Goal: Task Accomplishment & Management: Manage account settings

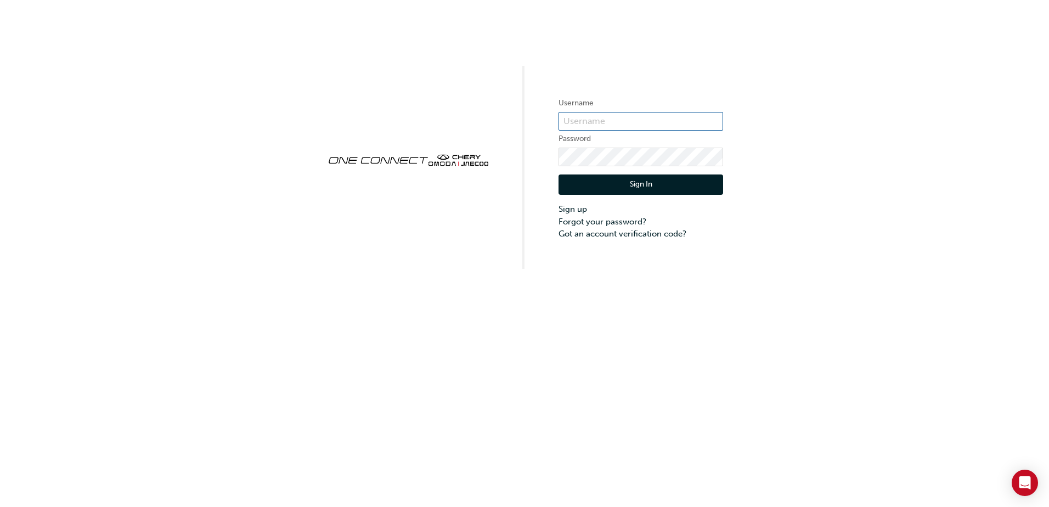
click at [613, 121] on input "text" at bounding box center [640, 121] width 165 height 19
type input "c21702-6"
click at [596, 109] on label "Username" at bounding box center [640, 103] width 165 height 13
click at [597, 119] on input "text" at bounding box center [640, 121] width 165 height 19
type input "C21702-6"
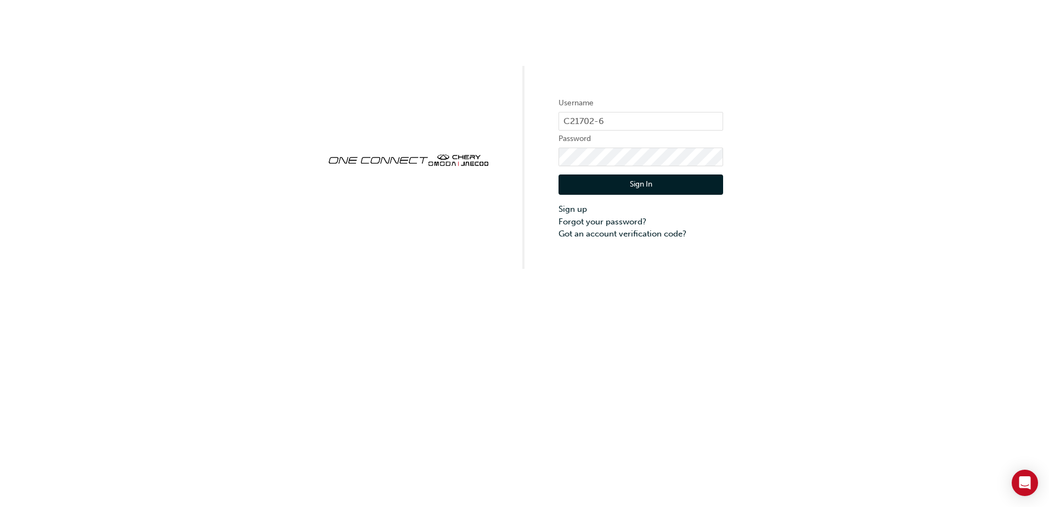
drag, startPoint x: 800, startPoint y: 189, endPoint x: 799, endPoint y: 196, distance: 7.3
click at [800, 189] on div "Username C21702-6 Password Sign In Sign up Forgot your password? Got an account…" at bounding box center [524, 134] width 1049 height 269
click at [635, 189] on button "Sign In" at bounding box center [640, 184] width 165 height 21
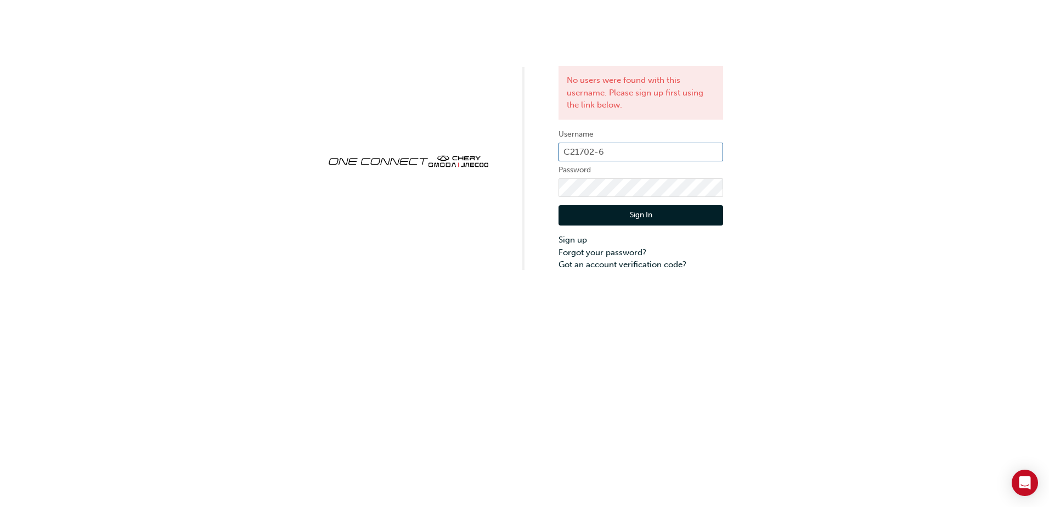
drag, startPoint x: 528, startPoint y: 150, endPoint x: 471, endPoint y: 156, distance: 58.0
click at [487, 150] on div "No users were found with this username. Please sign up first using the link bel…" at bounding box center [524, 135] width 1049 height 271
type input "c21702p5"
click at [433, 237] on div "No users were found with this username. Please sign up first using the link bel…" at bounding box center [524, 135] width 1049 height 271
click at [633, 219] on button "Sign In" at bounding box center [640, 215] width 165 height 21
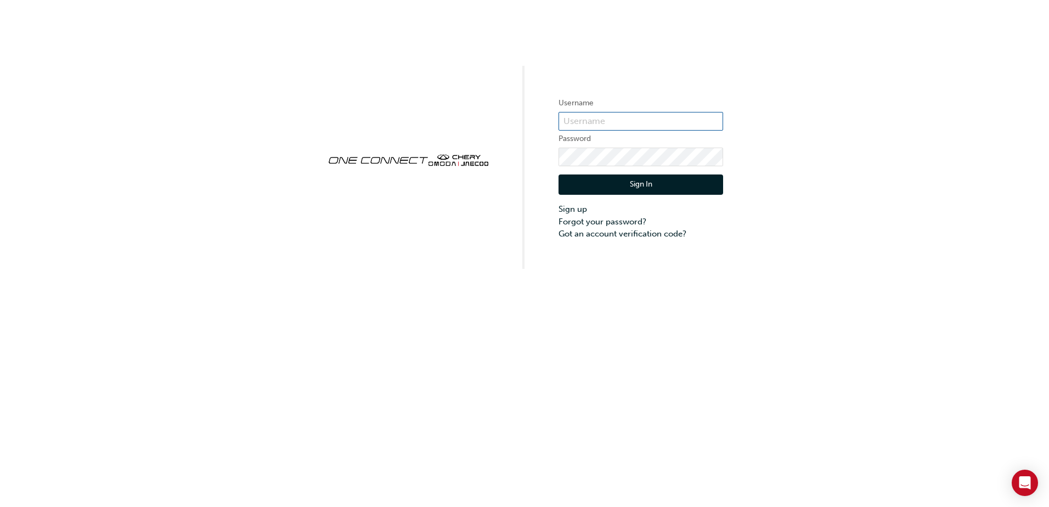
click at [603, 120] on input "text" at bounding box center [640, 121] width 165 height 19
type input "CHAU1540"
click at [447, 277] on div "Username CHAU1540 Password Sign In Sign up Forgot your password? Got an account…" at bounding box center [524, 253] width 1049 height 507
click at [637, 182] on button "Sign In" at bounding box center [640, 184] width 165 height 21
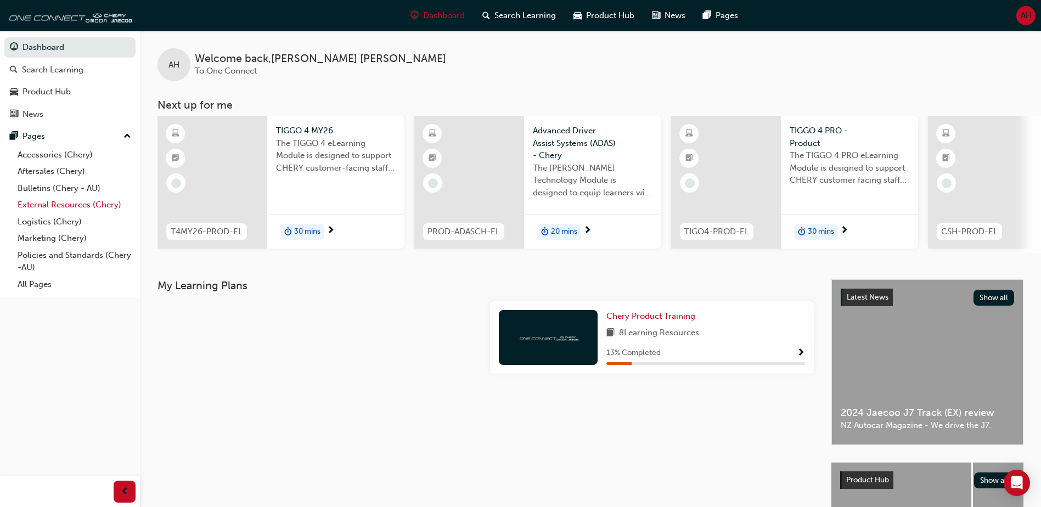
click at [43, 206] on link "External Resources (Chery)" at bounding box center [74, 204] width 122 height 17
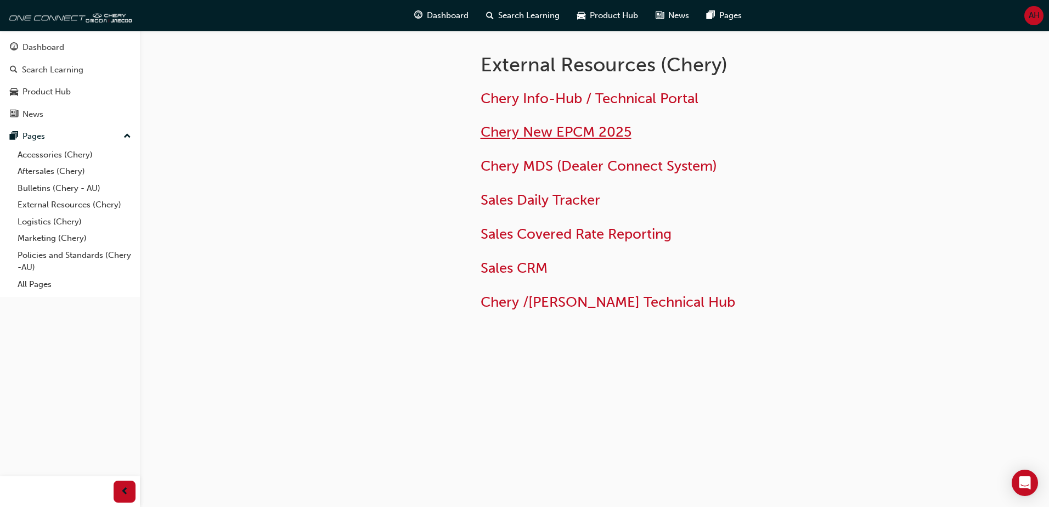
click at [547, 134] on span "Chery New EPCM 2025" at bounding box center [556, 131] width 151 height 17
